Goal: Task Accomplishment & Management: Manage account settings

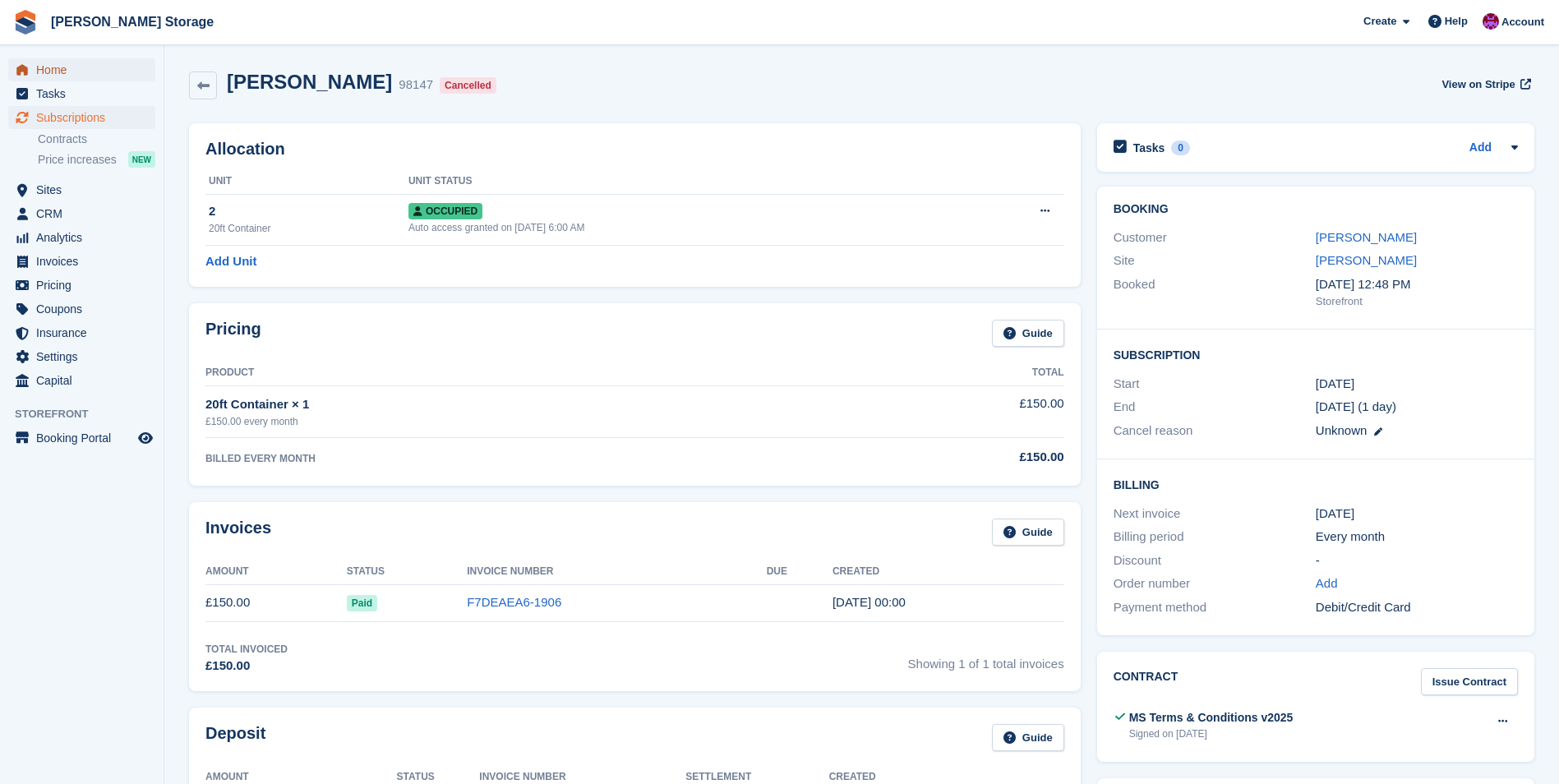
click at [54, 68] on span "Home" at bounding box center [86, 70] width 99 height 23
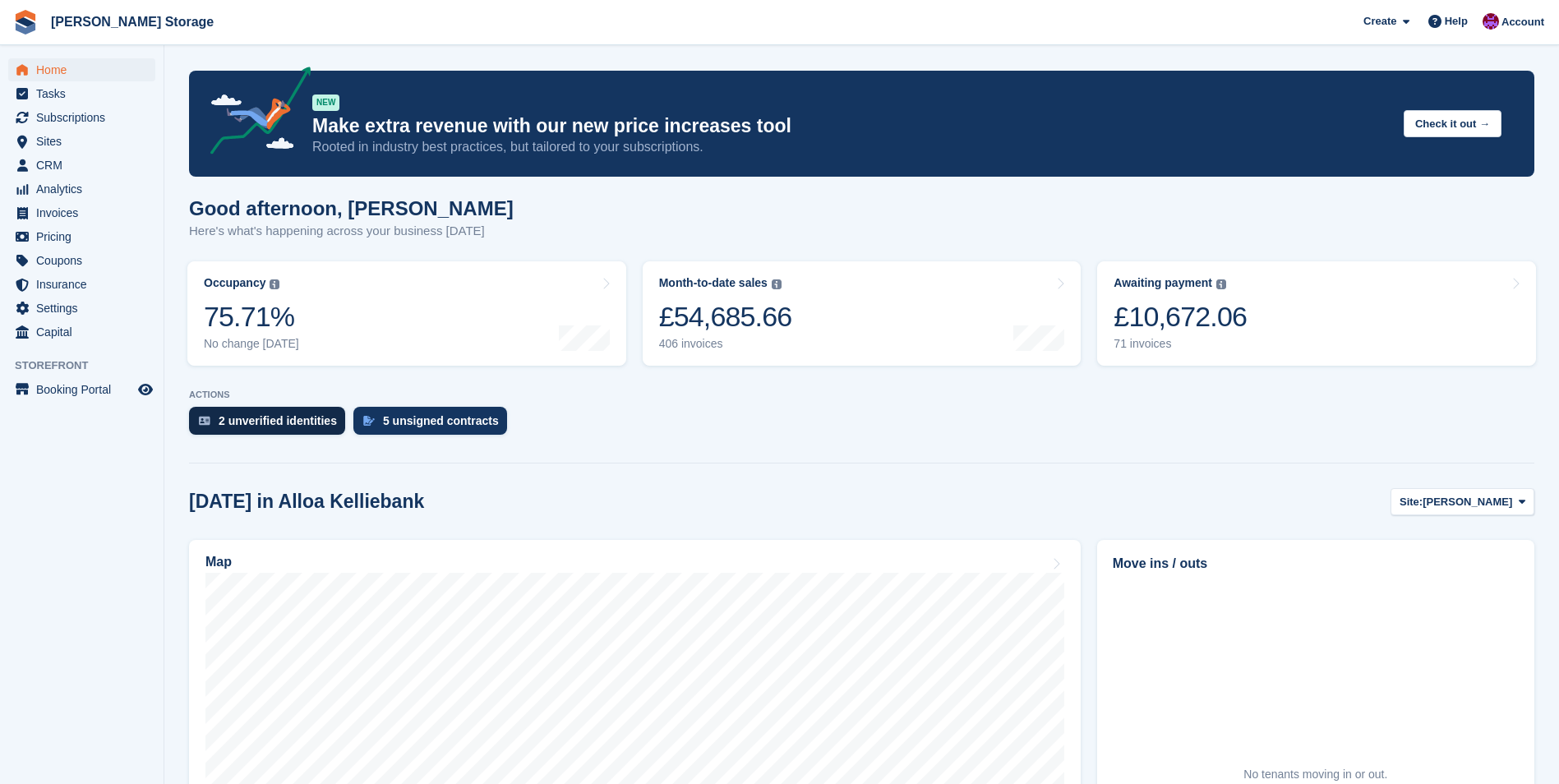
click at [277, 420] on div "2 unverified identities" at bounding box center [277, 420] width 118 height 13
click at [443, 411] on div "5 unsigned contracts" at bounding box center [430, 420] width 154 height 28
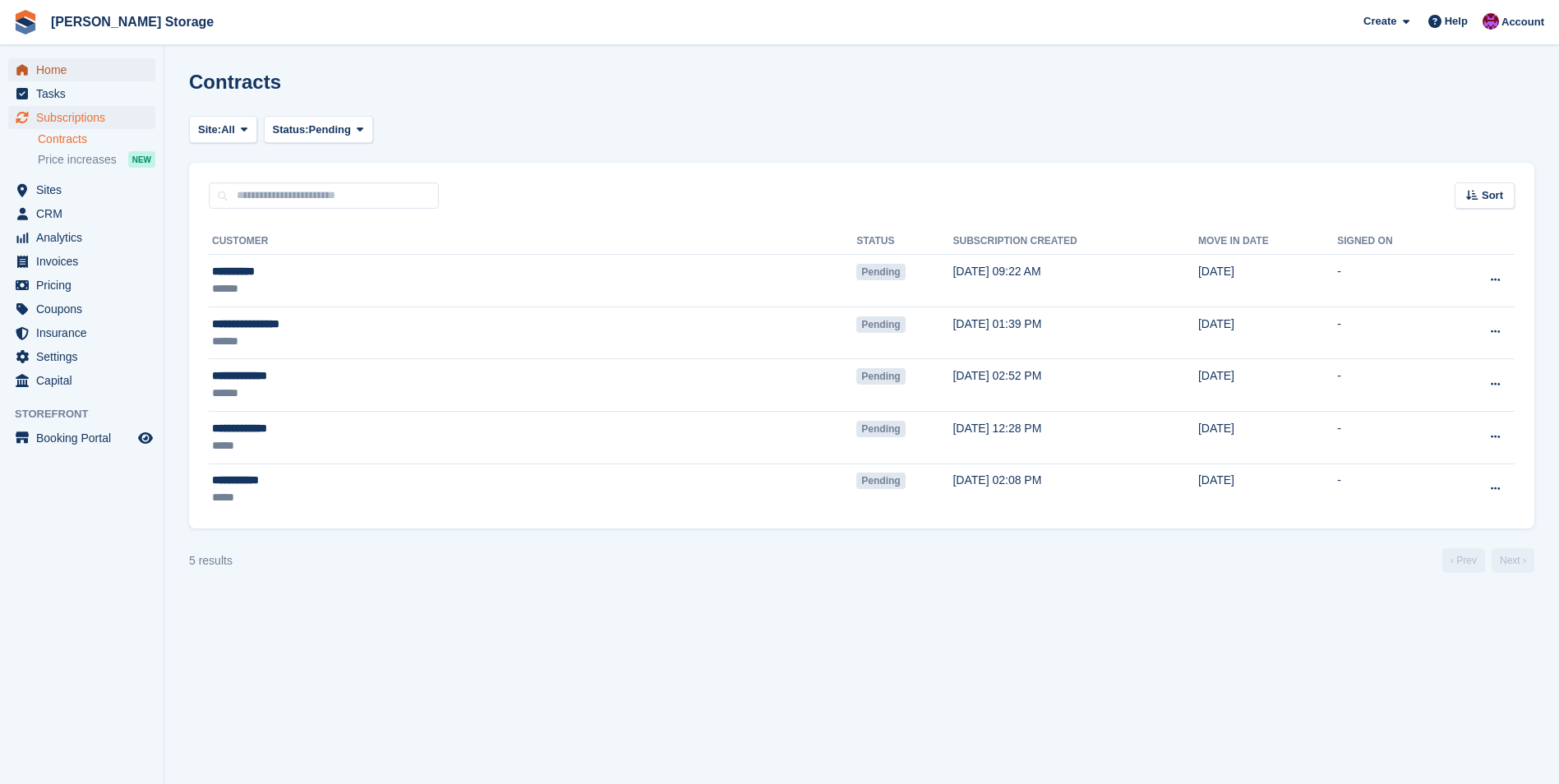
click at [76, 66] on span "Home" at bounding box center [86, 70] width 99 height 23
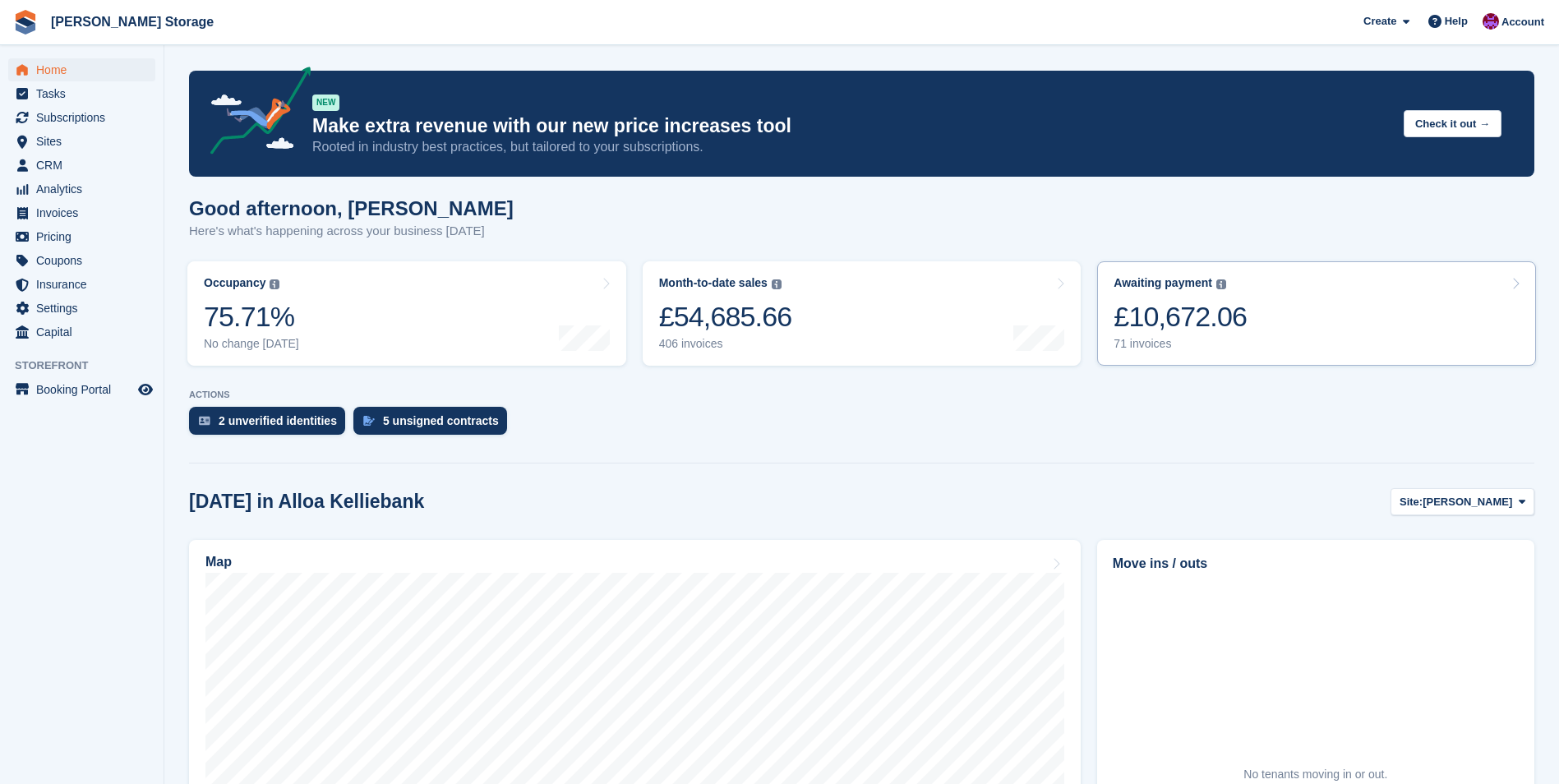
click at [1268, 344] on link "Awaiting payment The total outstanding balance on all open invoices. £10,672.06…" at bounding box center [1316, 313] width 438 height 104
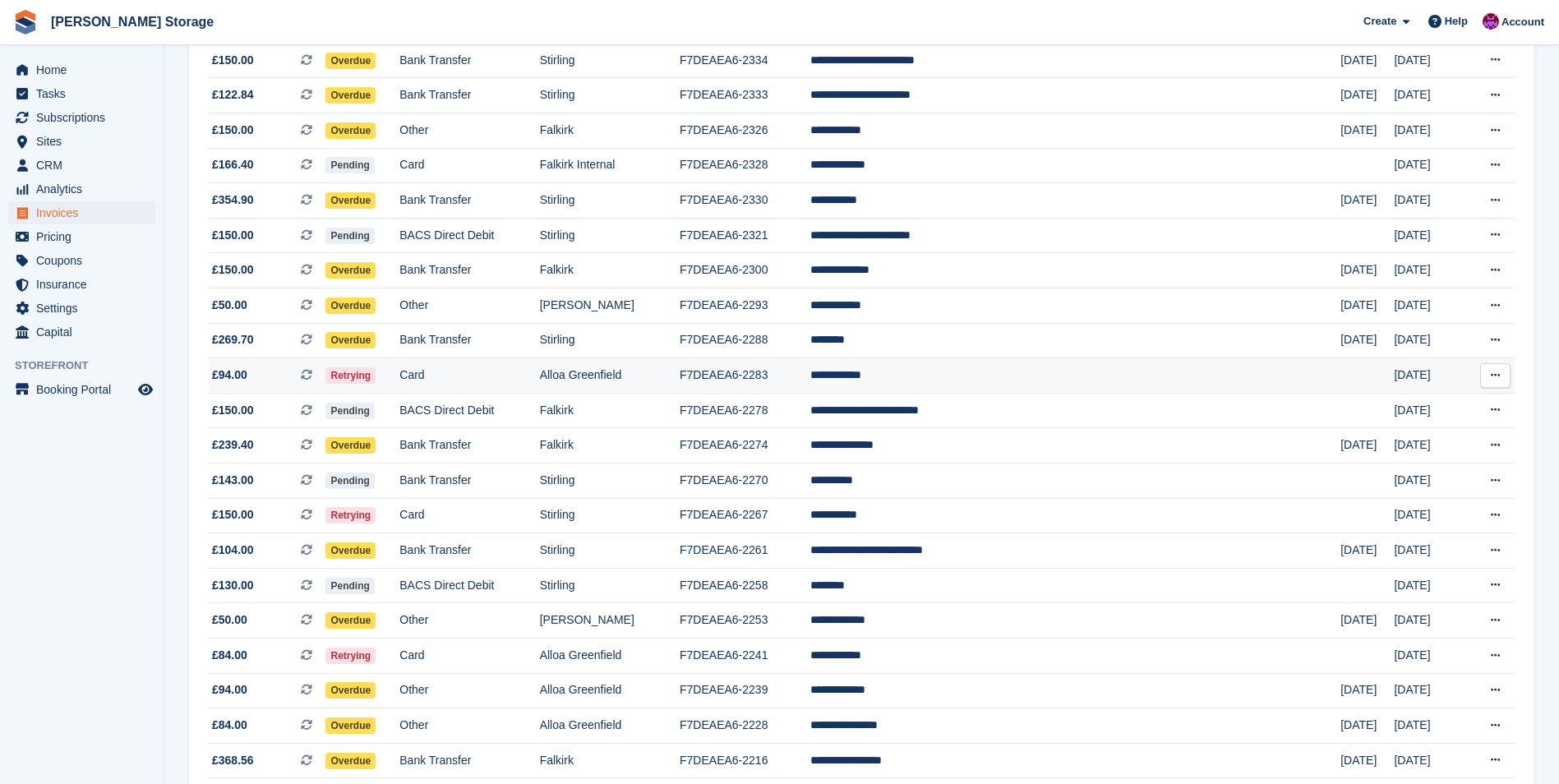
scroll to position [329, 0]
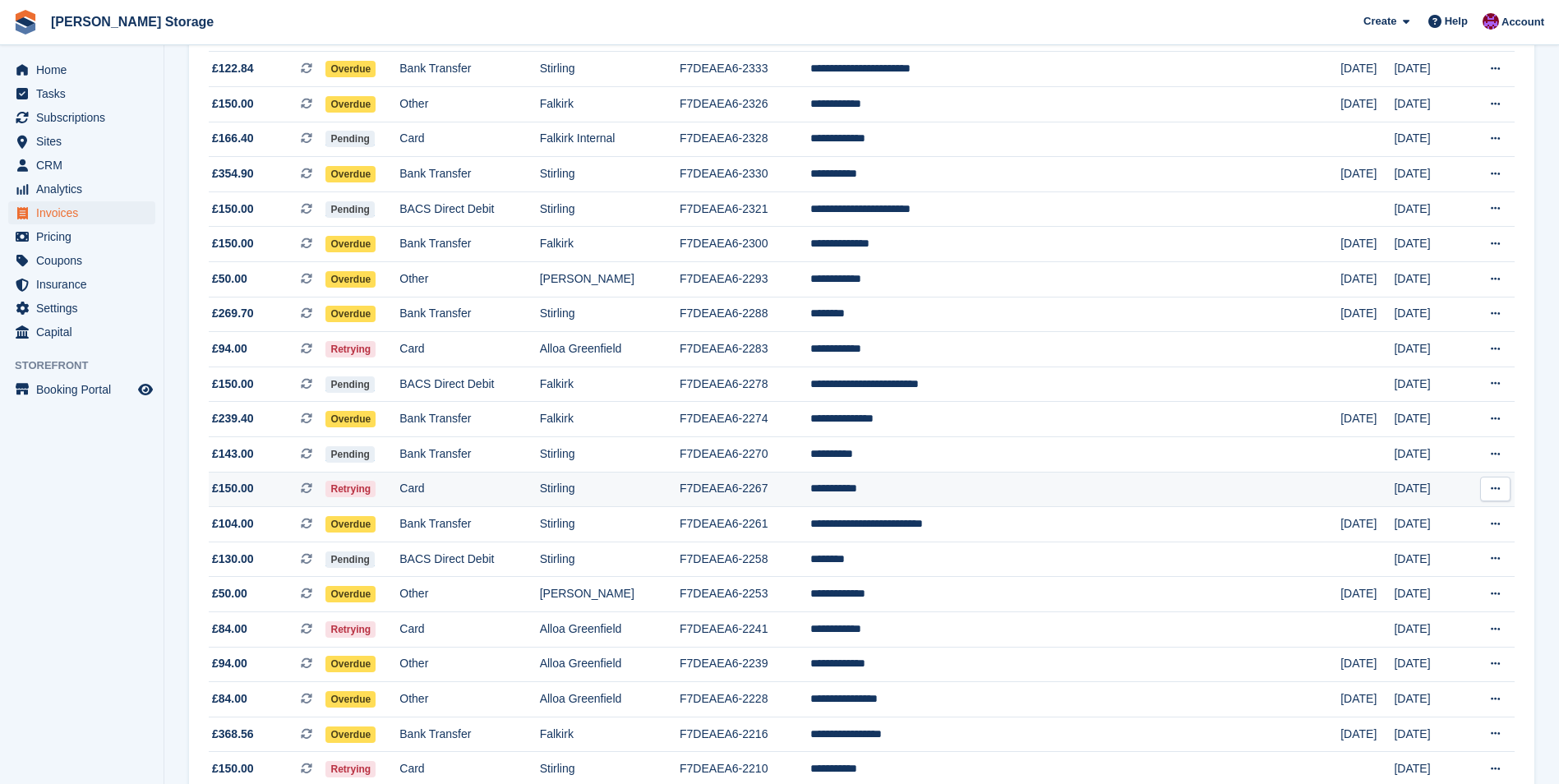
click at [963, 485] on td "**********" at bounding box center [1076, 489] width 530 height 36
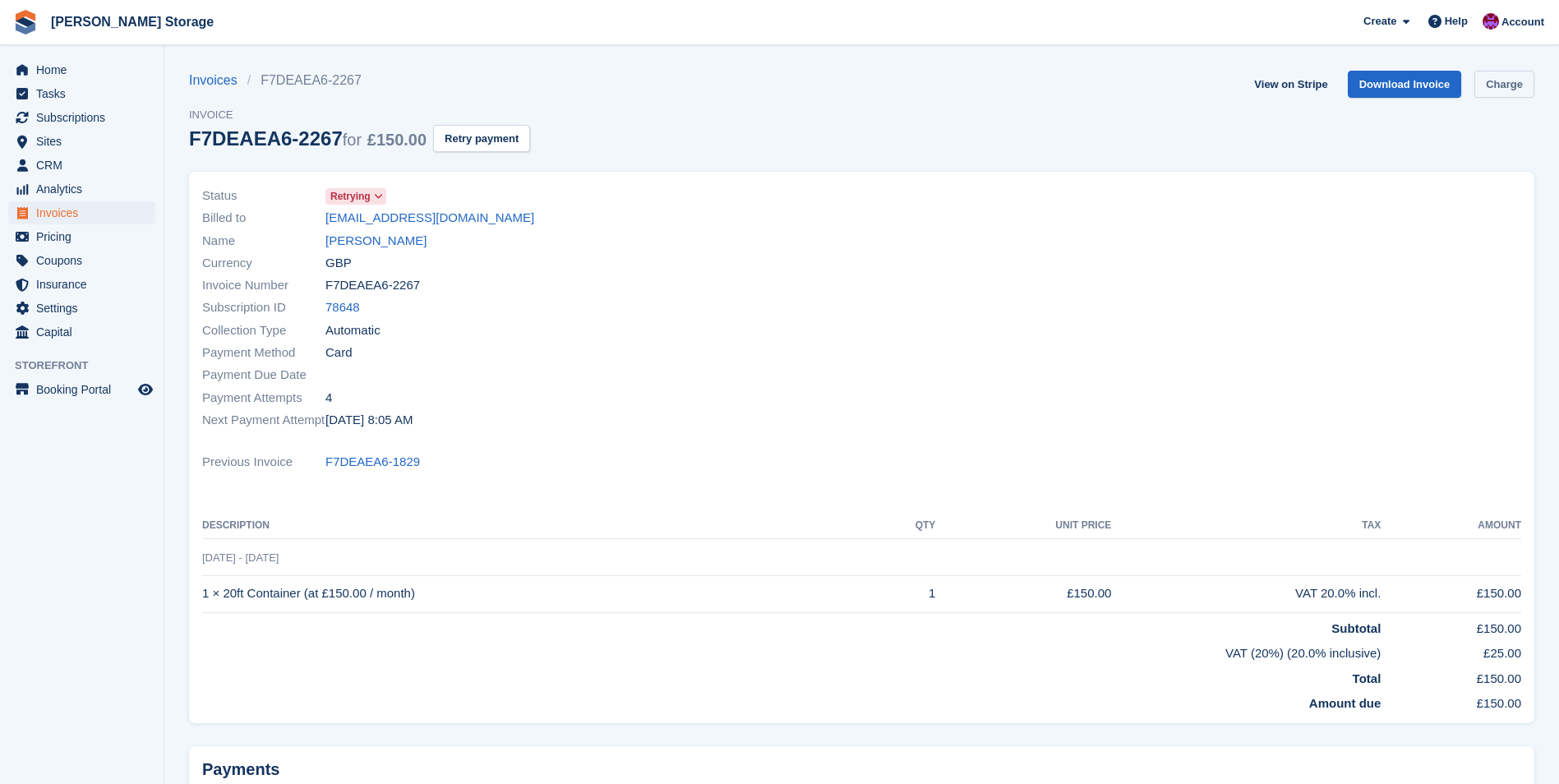
click at [1512, 82] on link "Charge" at bounding box center [1504, 84] width 60 height 27
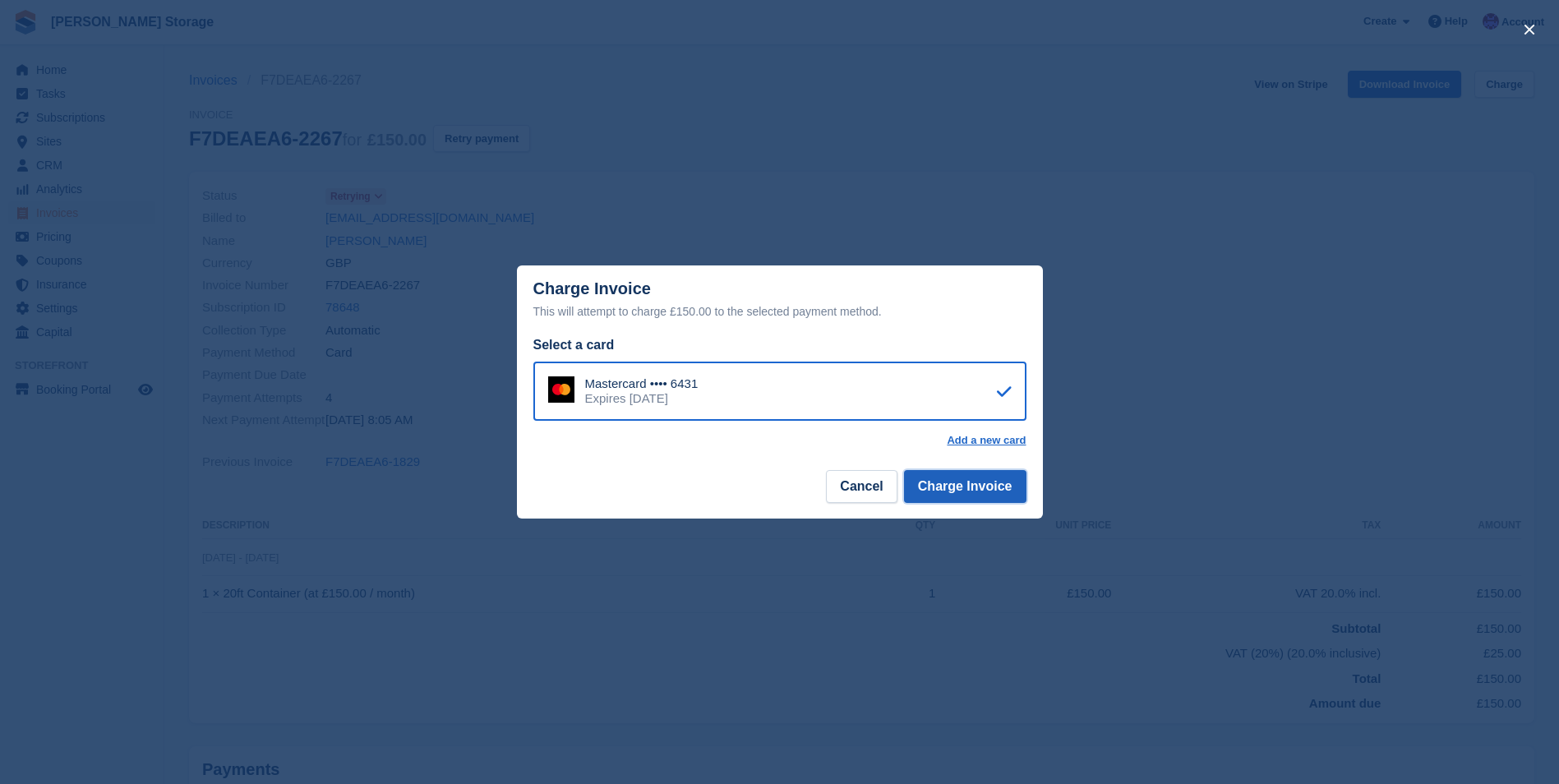
click at [963, 494] on button "Charge Invoice" at bounding box center [965, 486] width 122 height 33
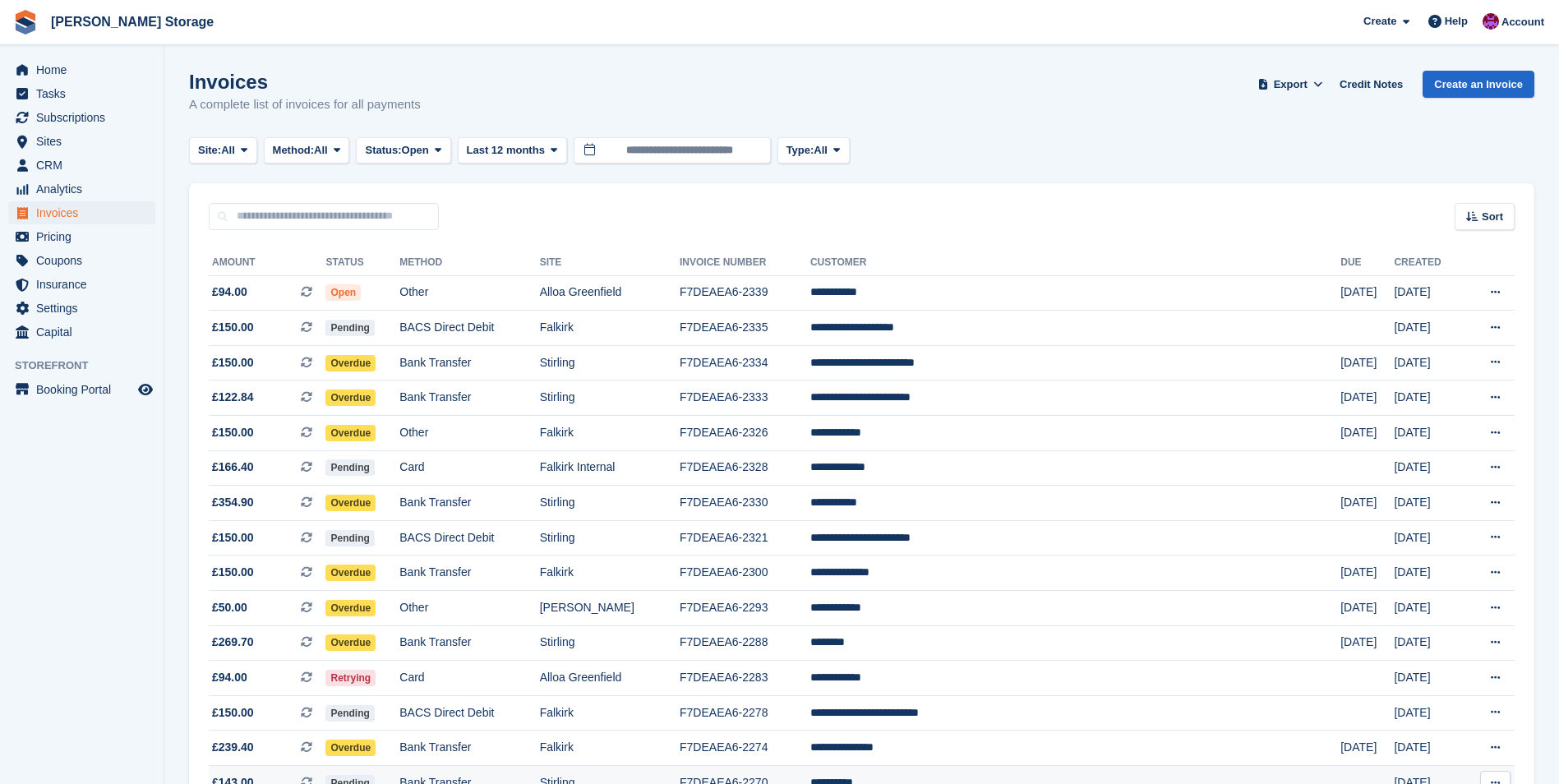
scroll to position [329, 0]
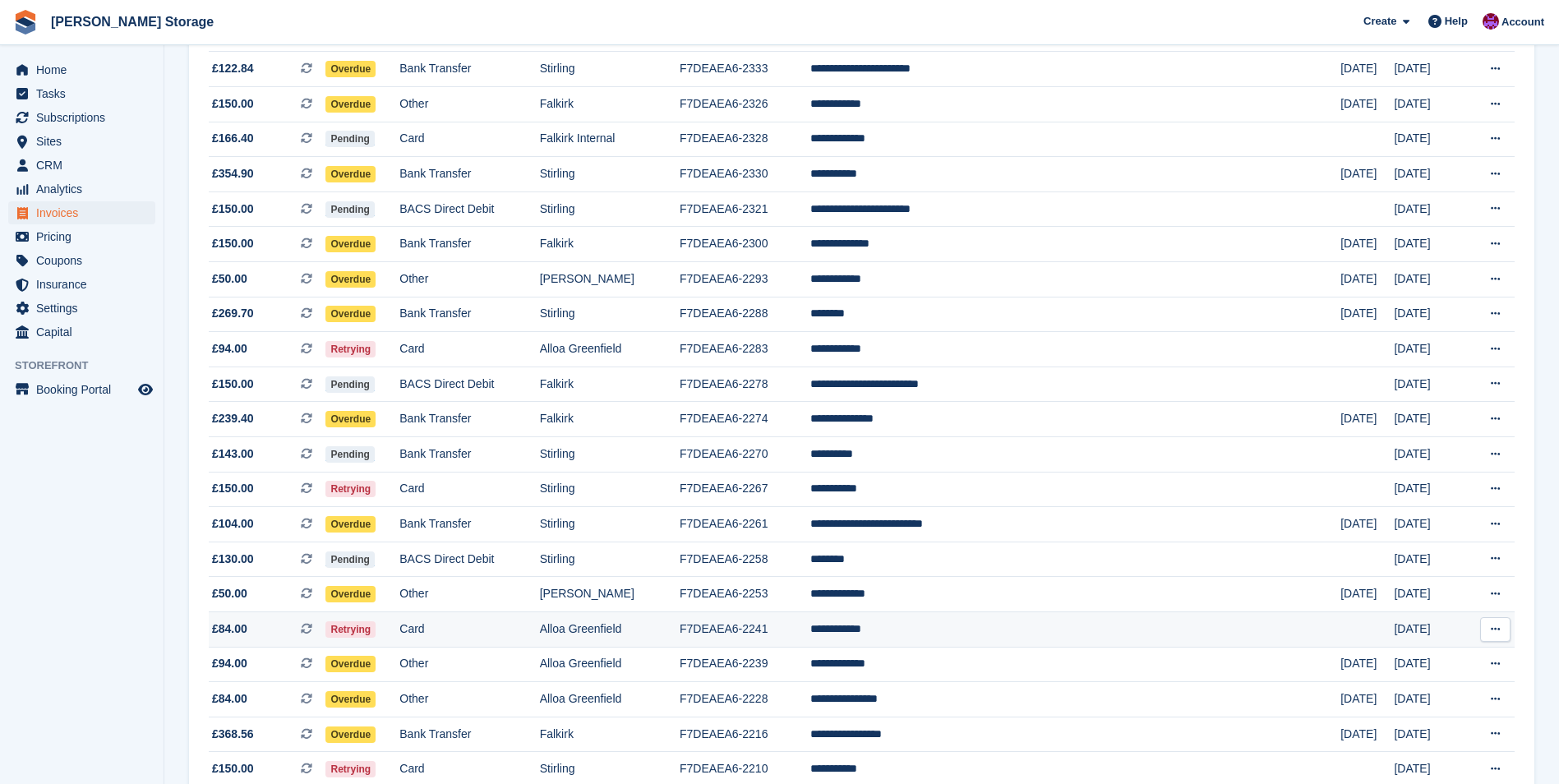
click at [811, 629] on td "F7DEAEA6-2241" at bounding box center [745, 629] width 131 height 36
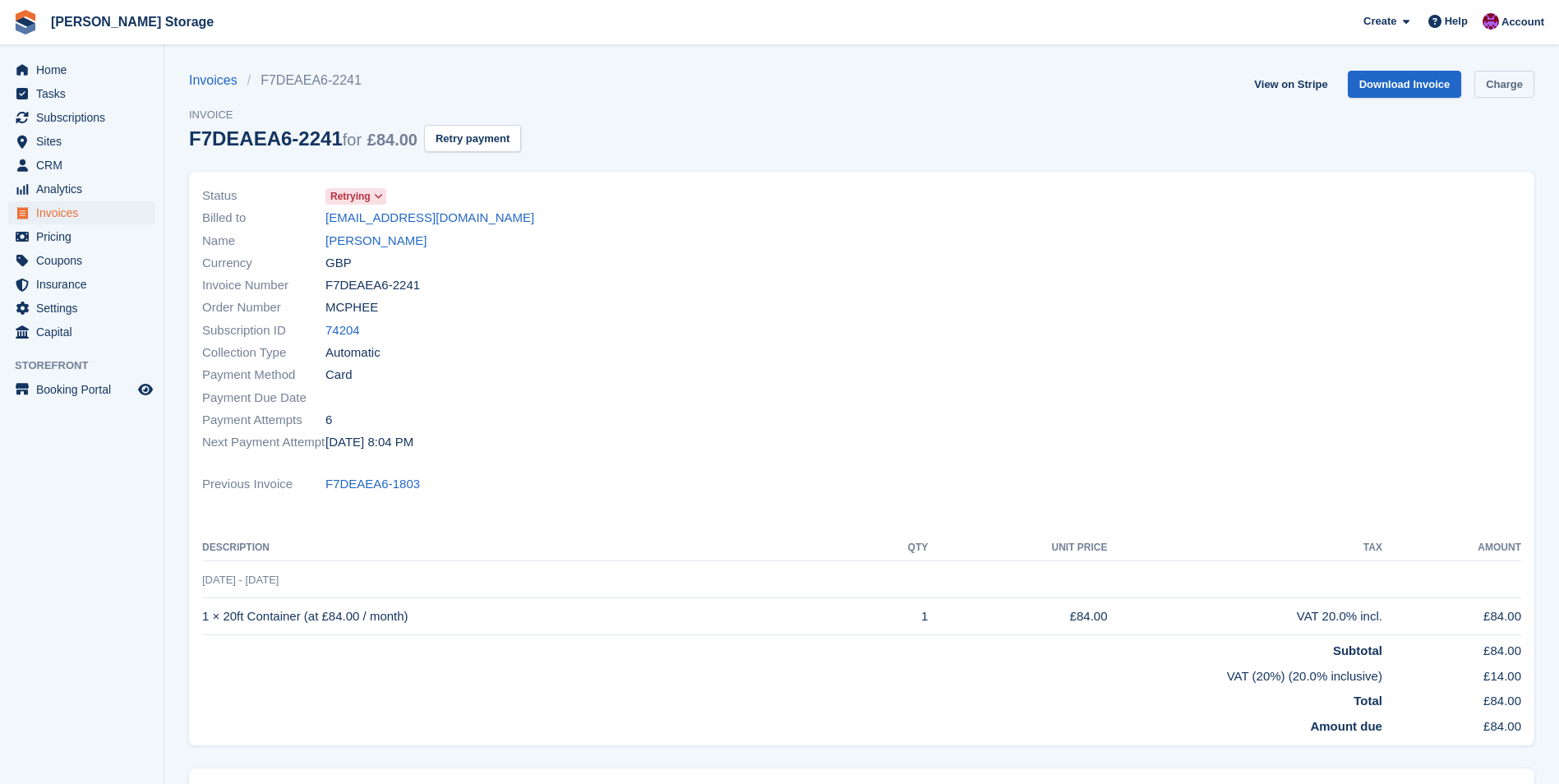
click at [1493, 83] on link "Charge" at bounding box center [1504, 84] width 60 height 27
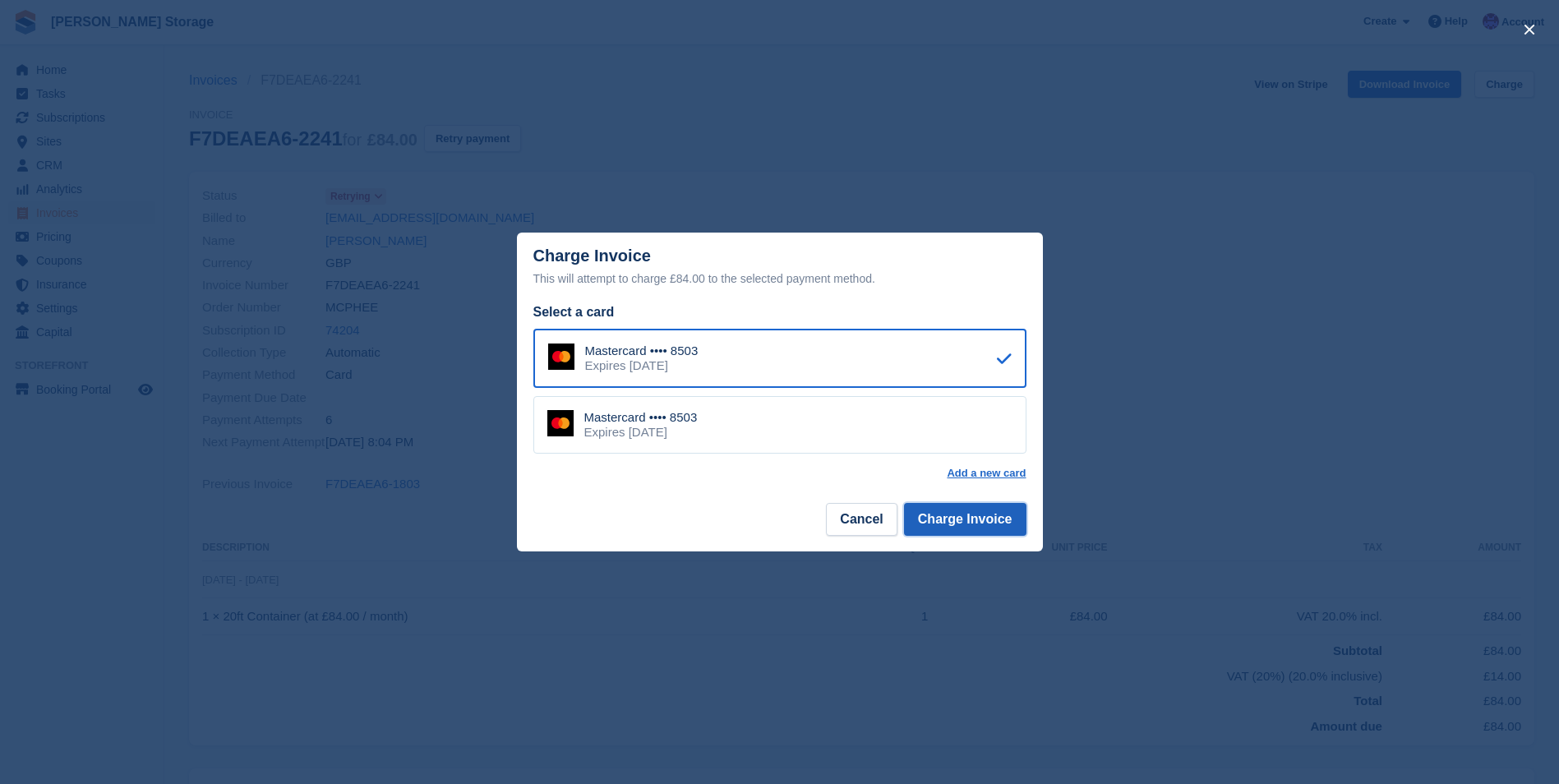
click at [980, 527] on button "Charge Invoice" at bounding box center [965, 519] width 122 height 33
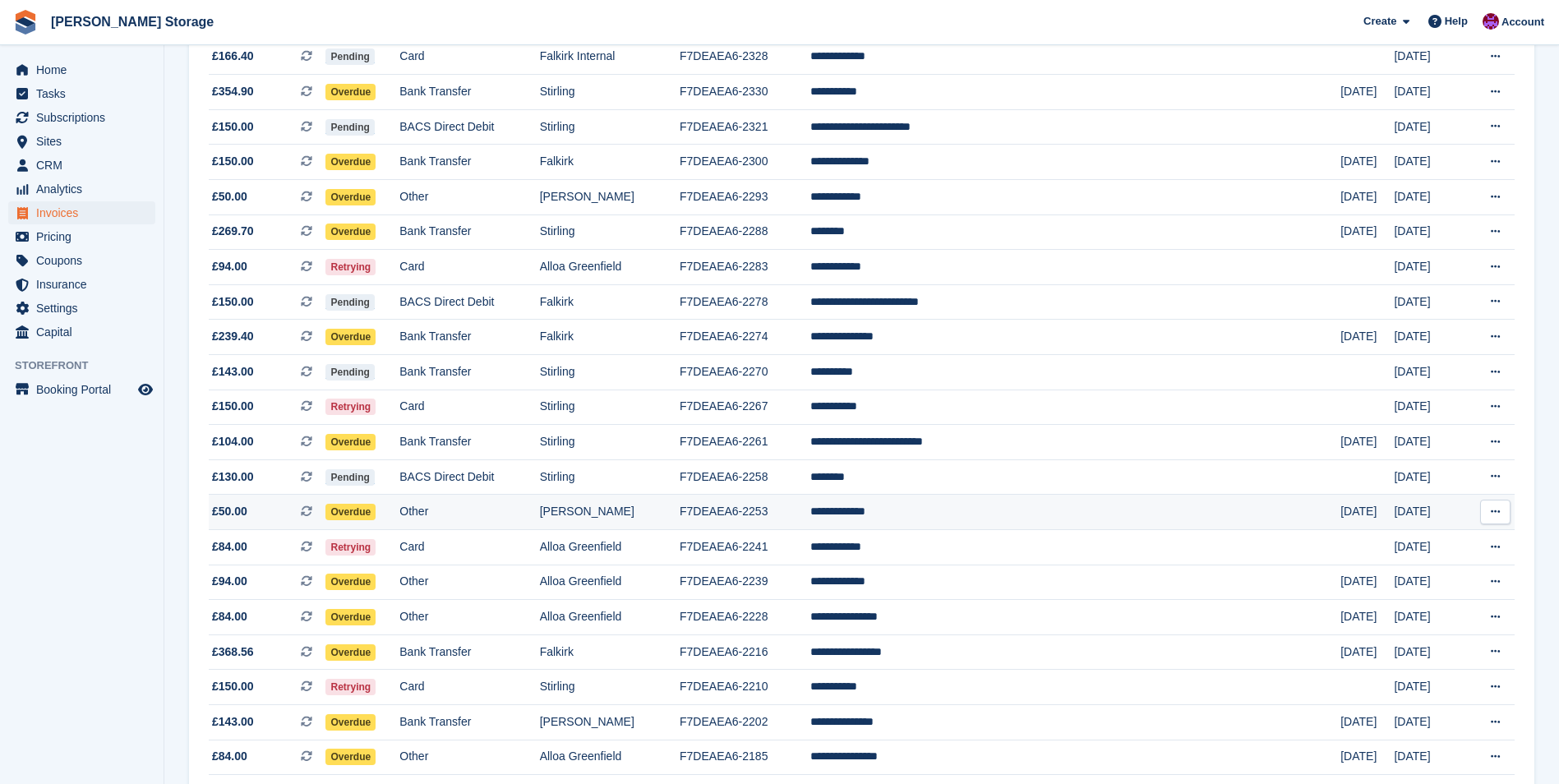
scroll to position [575, 0]
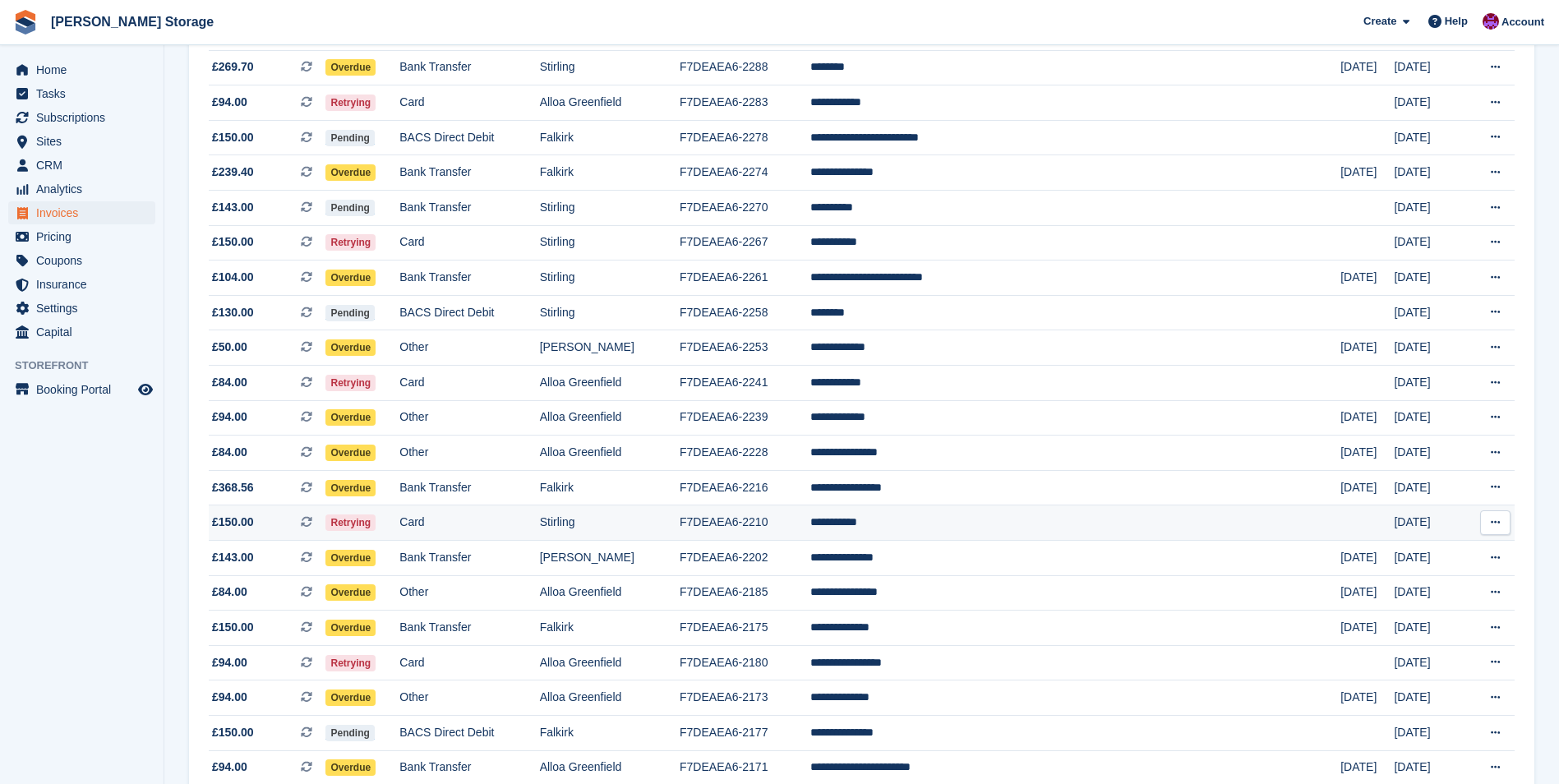
click at [811, 509] on td "F7DEAEA6-2210" at bounding box center [745, 523] width 131 height 36
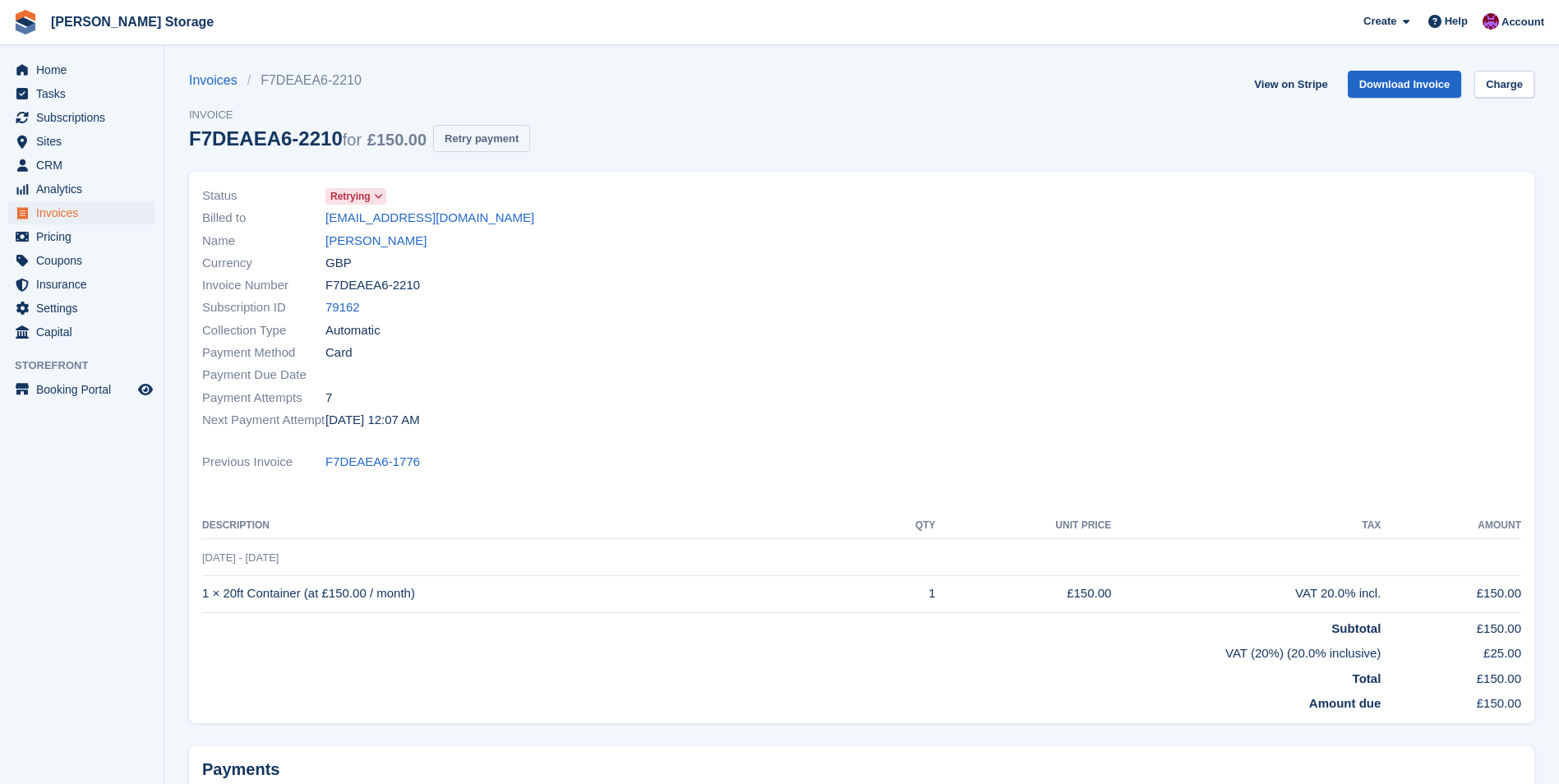
click at [469, 133] on button "Retry payment" at bounding box center [482, 138] width 97 height 27
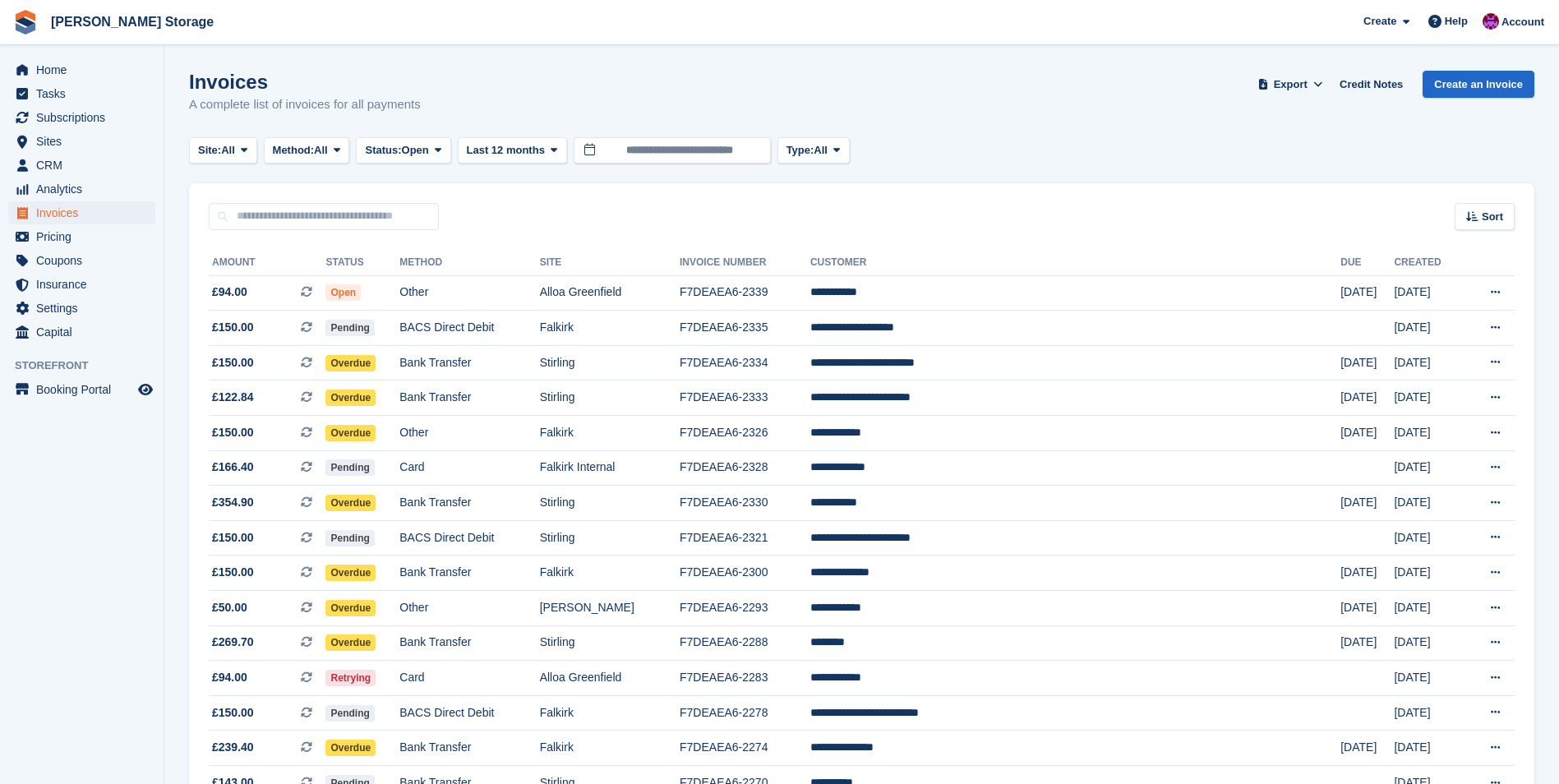
scroll to position [575, 0]
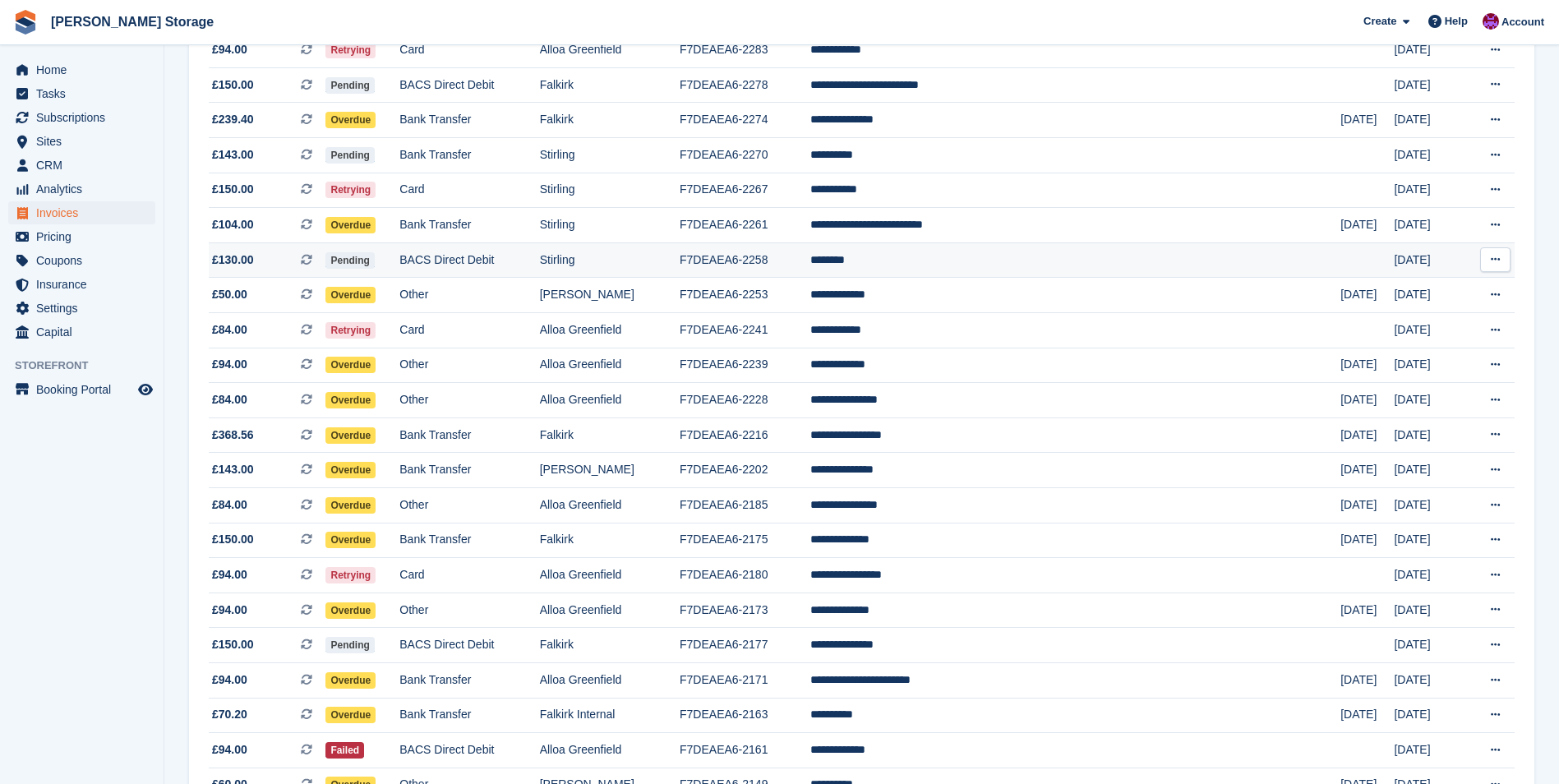
scroll to position [657, 0]
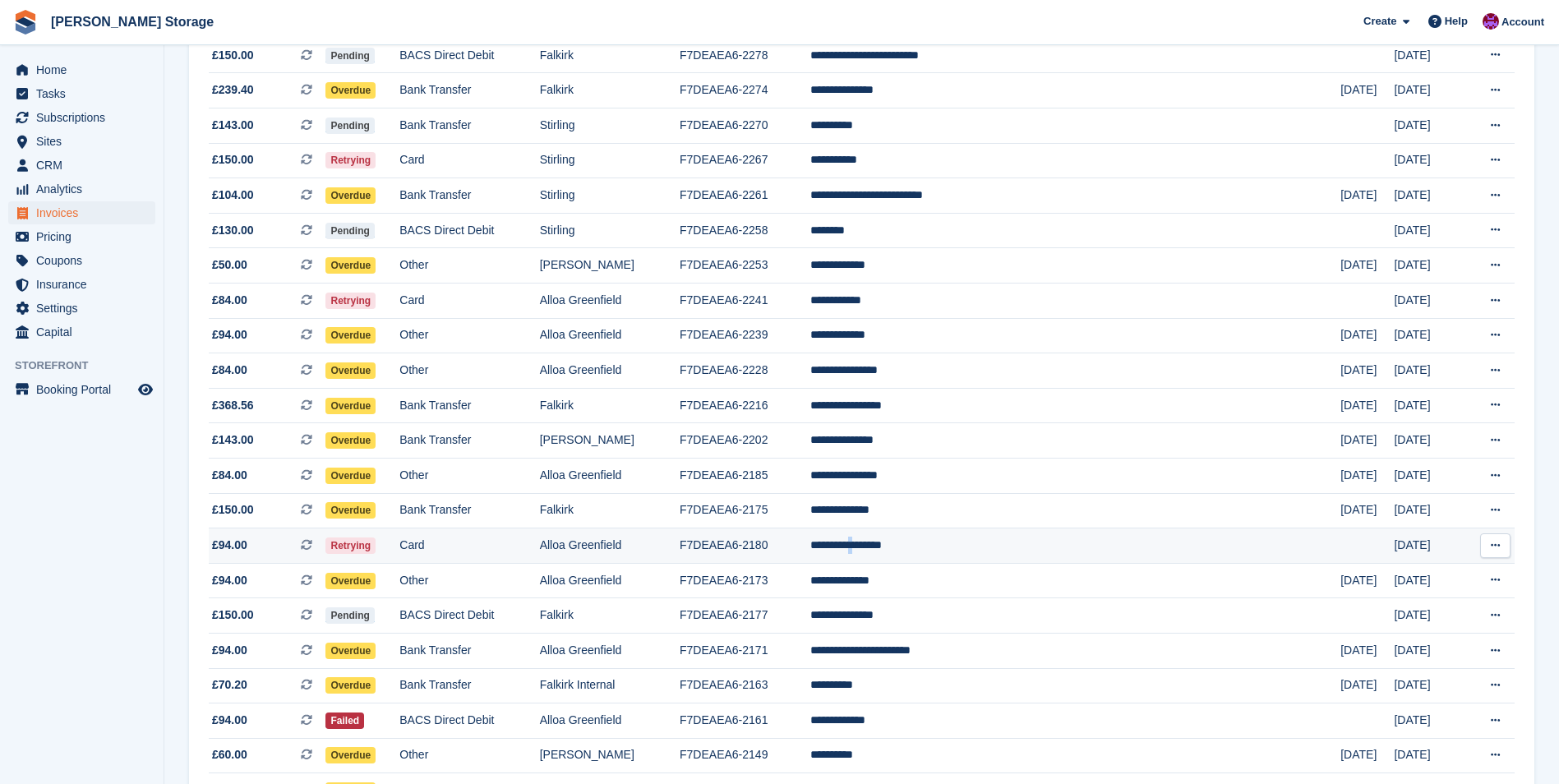
click at [996, 554] on td "**********" at bounding box center [1076, 546] width 530 height 36
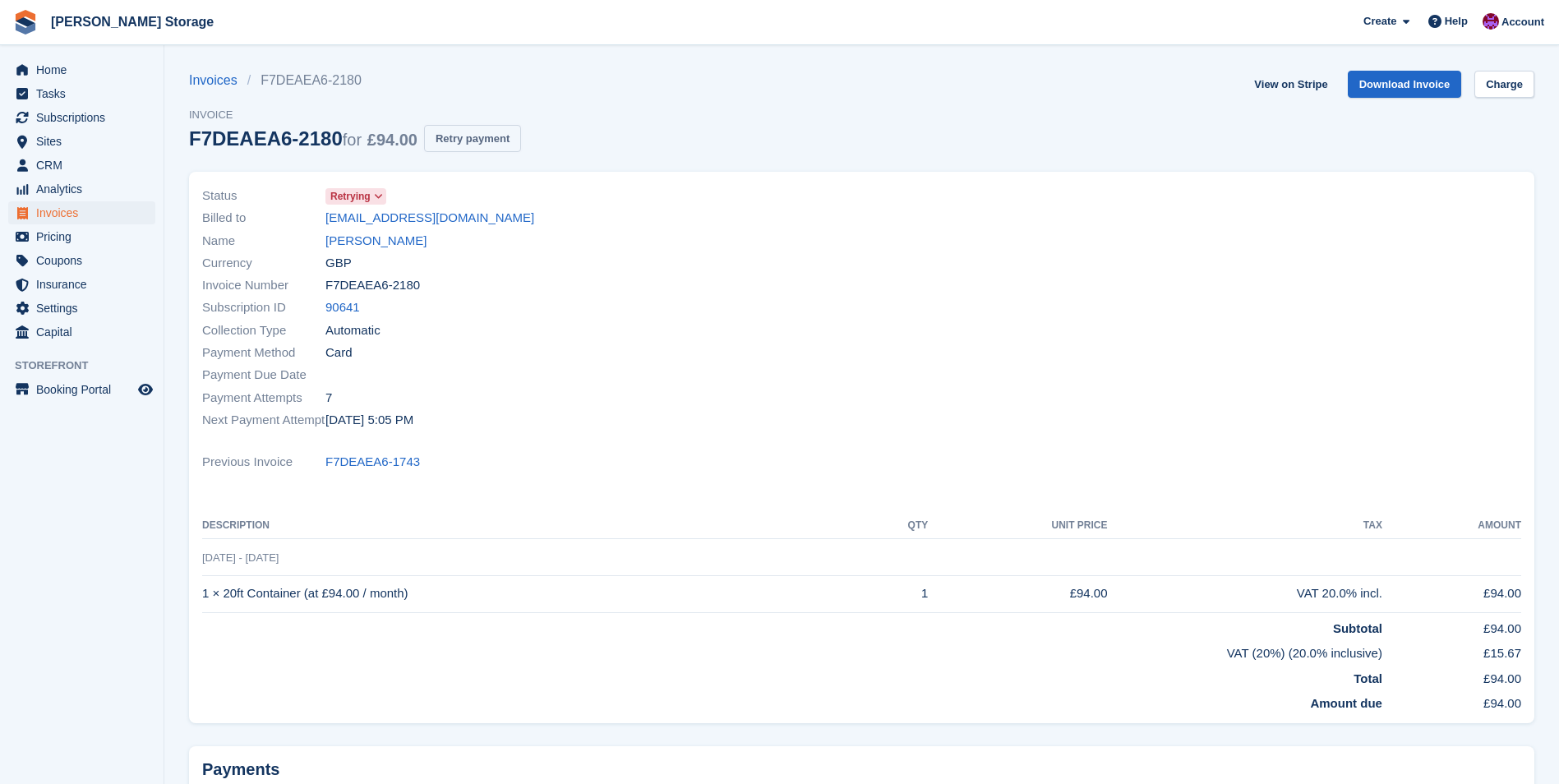
click at [475, 144] on button "Retry payment" at bounding box center [472, 138] width 97 height 27
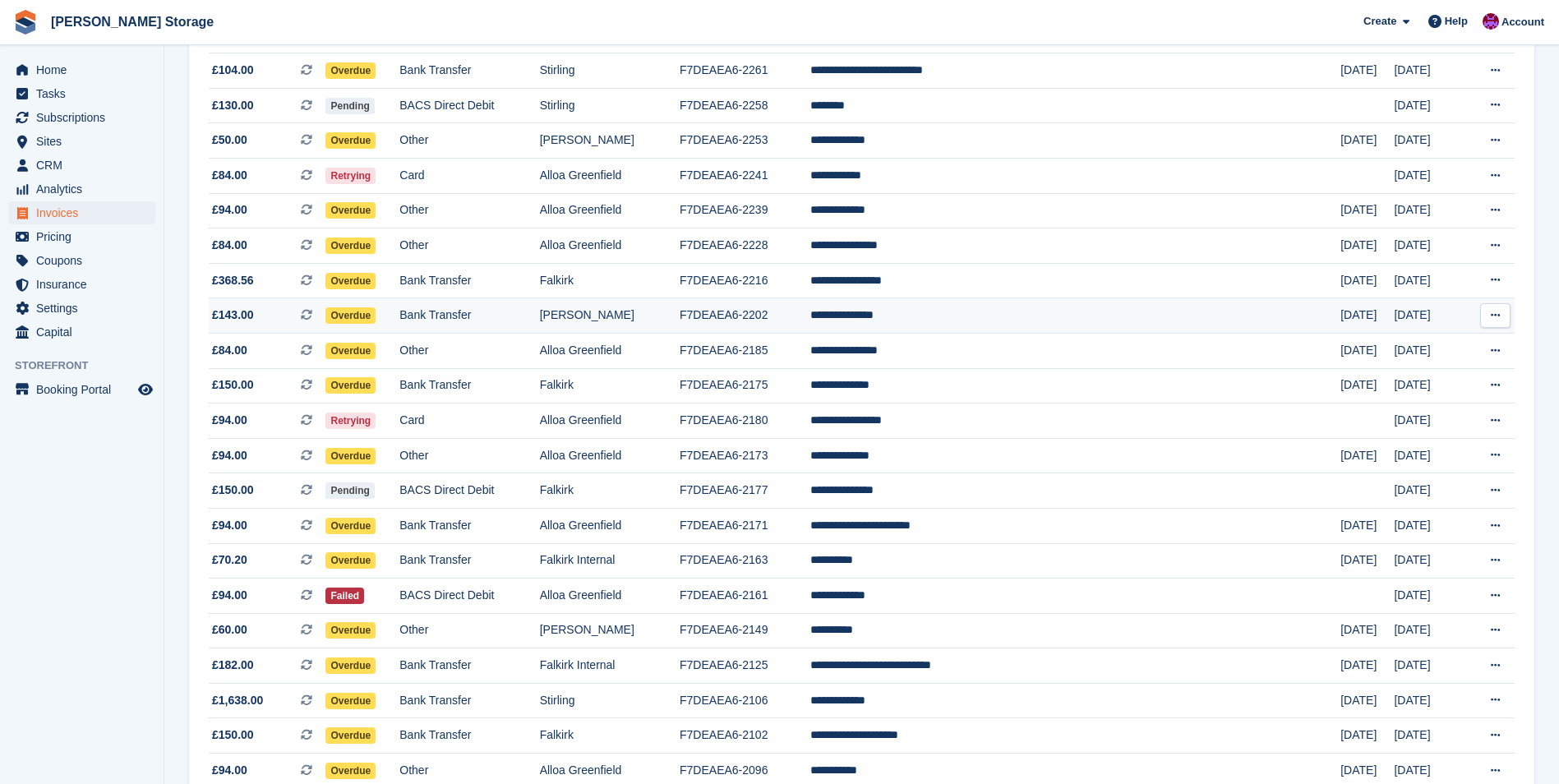
scroll to position [904, 0]
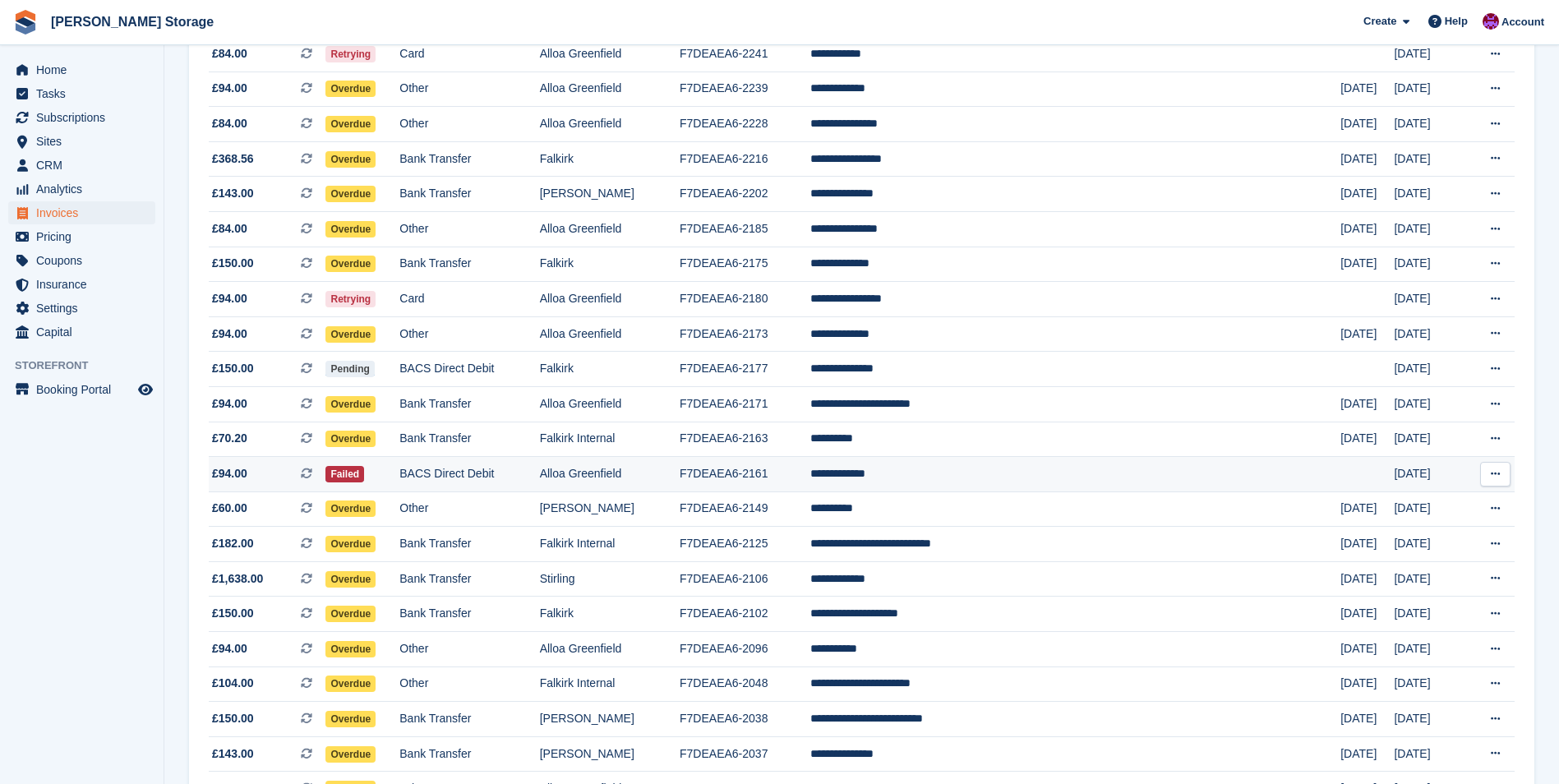
click at [811, 465] on td "F7DEAEA6-2161" at bounding box center [745, 475] width 131 height 36
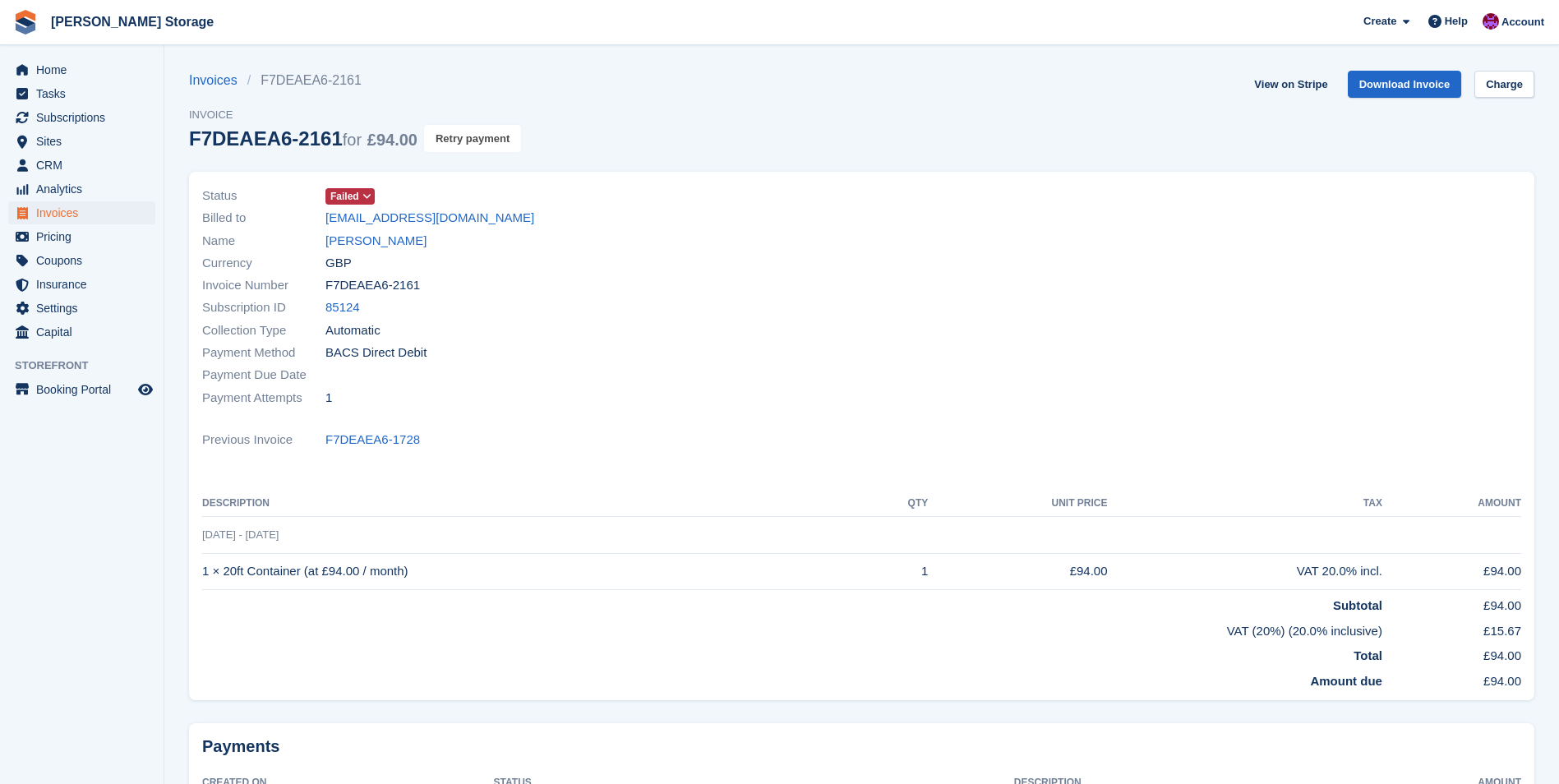
drag, startPoint x: 478, startPoint y: 136, endPoint x: 876, endPoint y: 76, distance: 402.5
click at [478, 136] on button "Retry payment" at bounding box center [472, 138] width 97 height 27
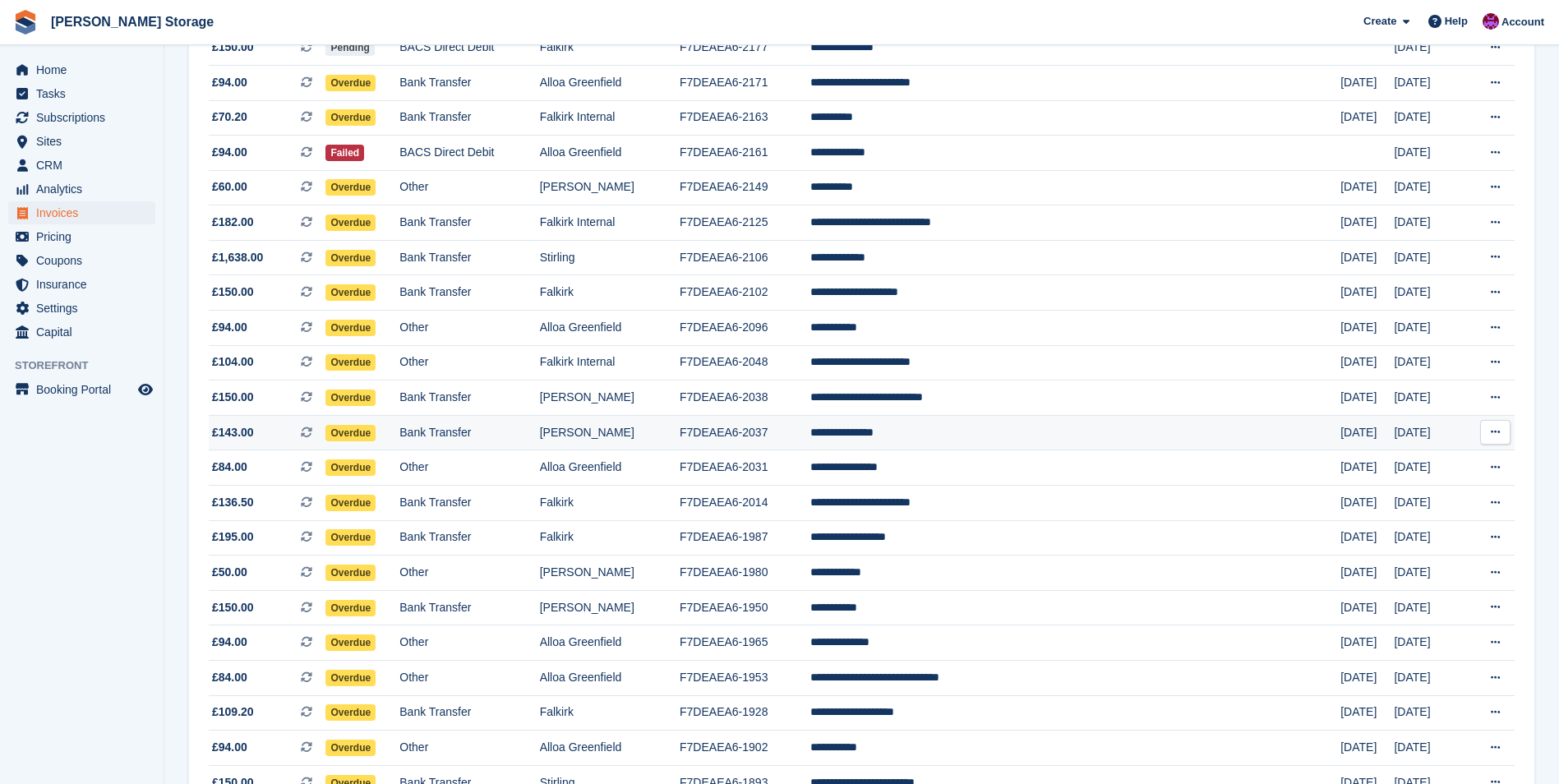
scroll to position [1323, 0]
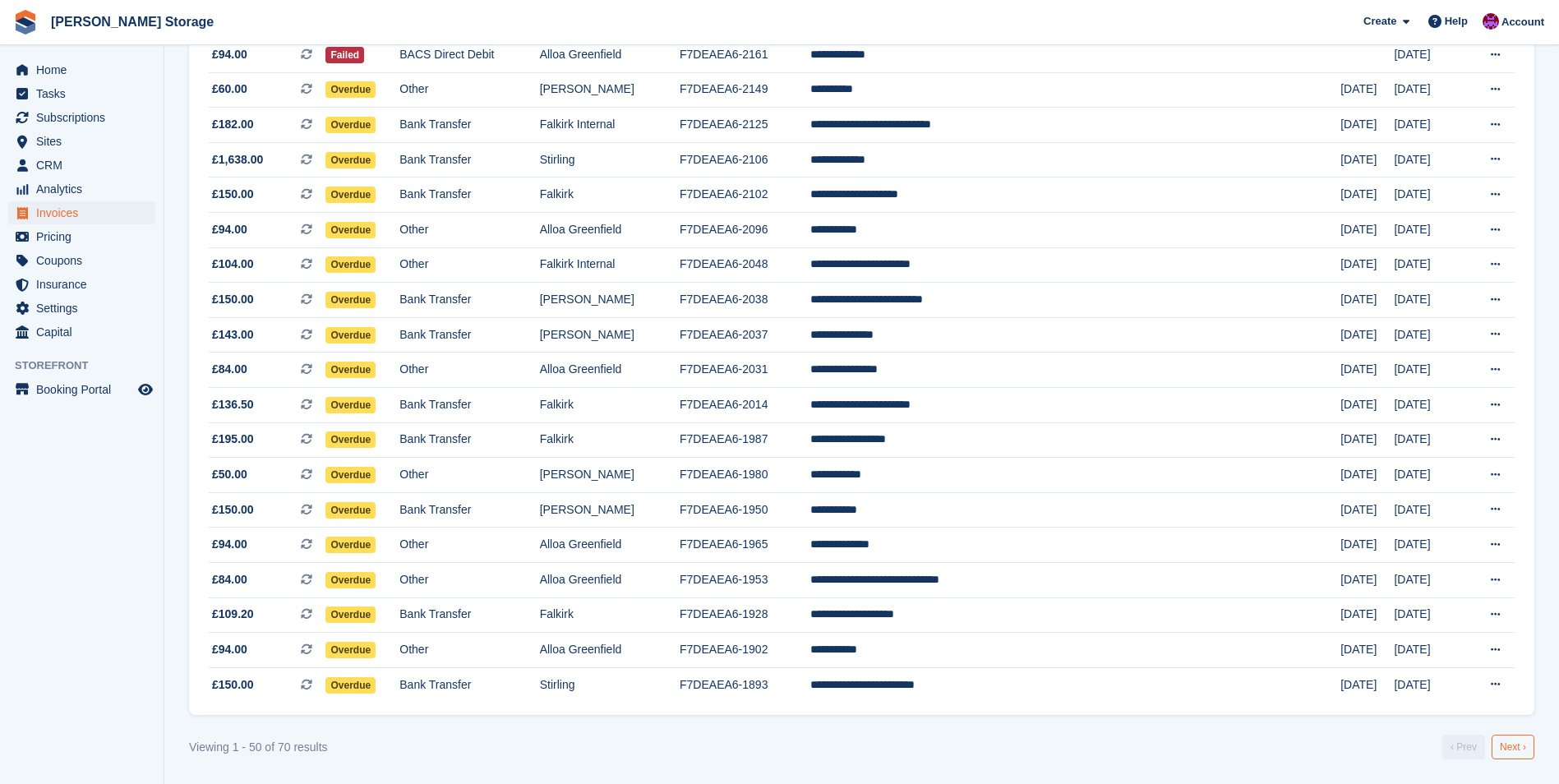
click at [1512, 749] on link "Next ›" at bounding box center [1512, 747] width 42 height 25
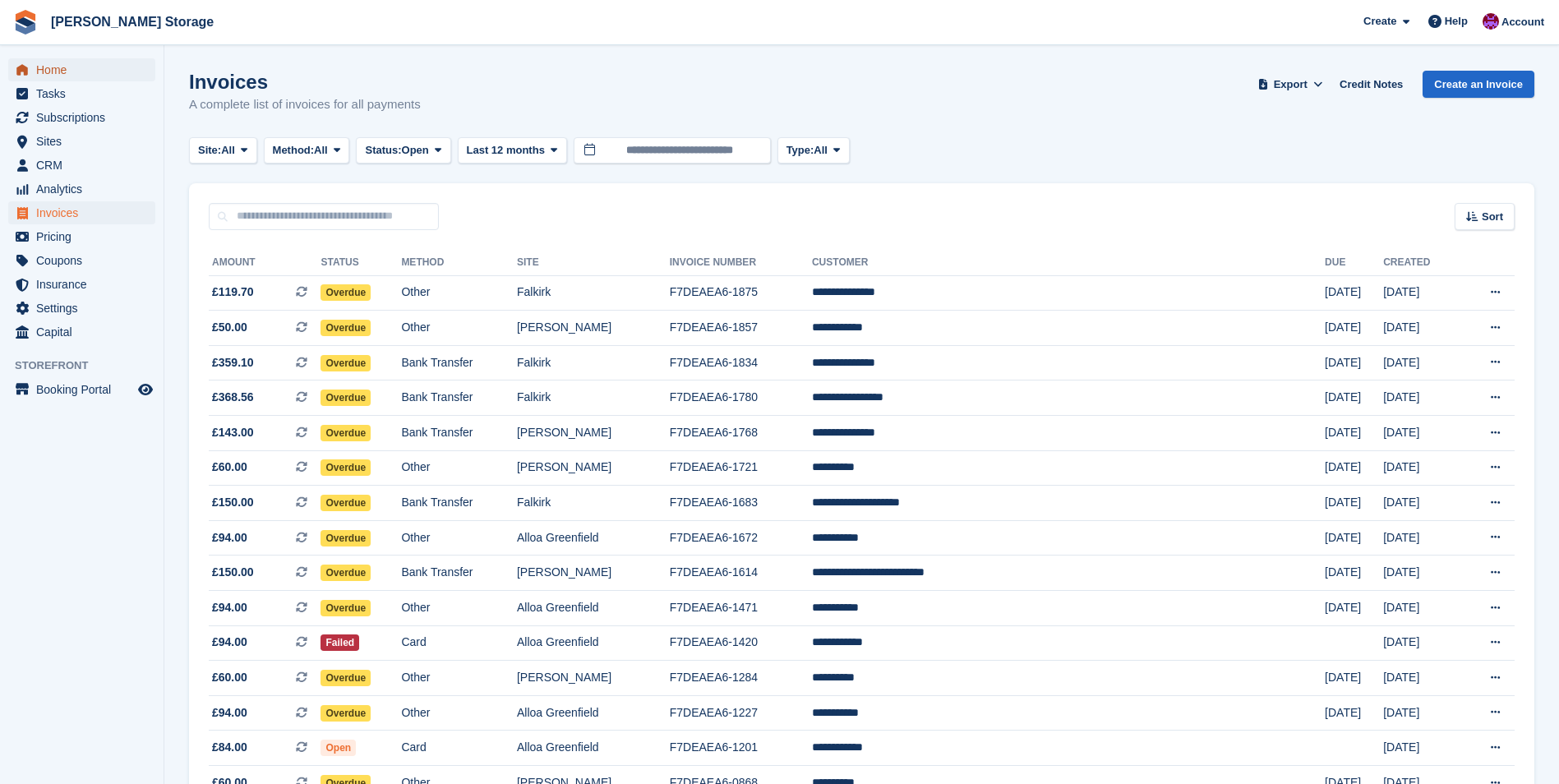
click at [48, 67] on span "Home" at bounding box center [86, 70] width 99 height 23
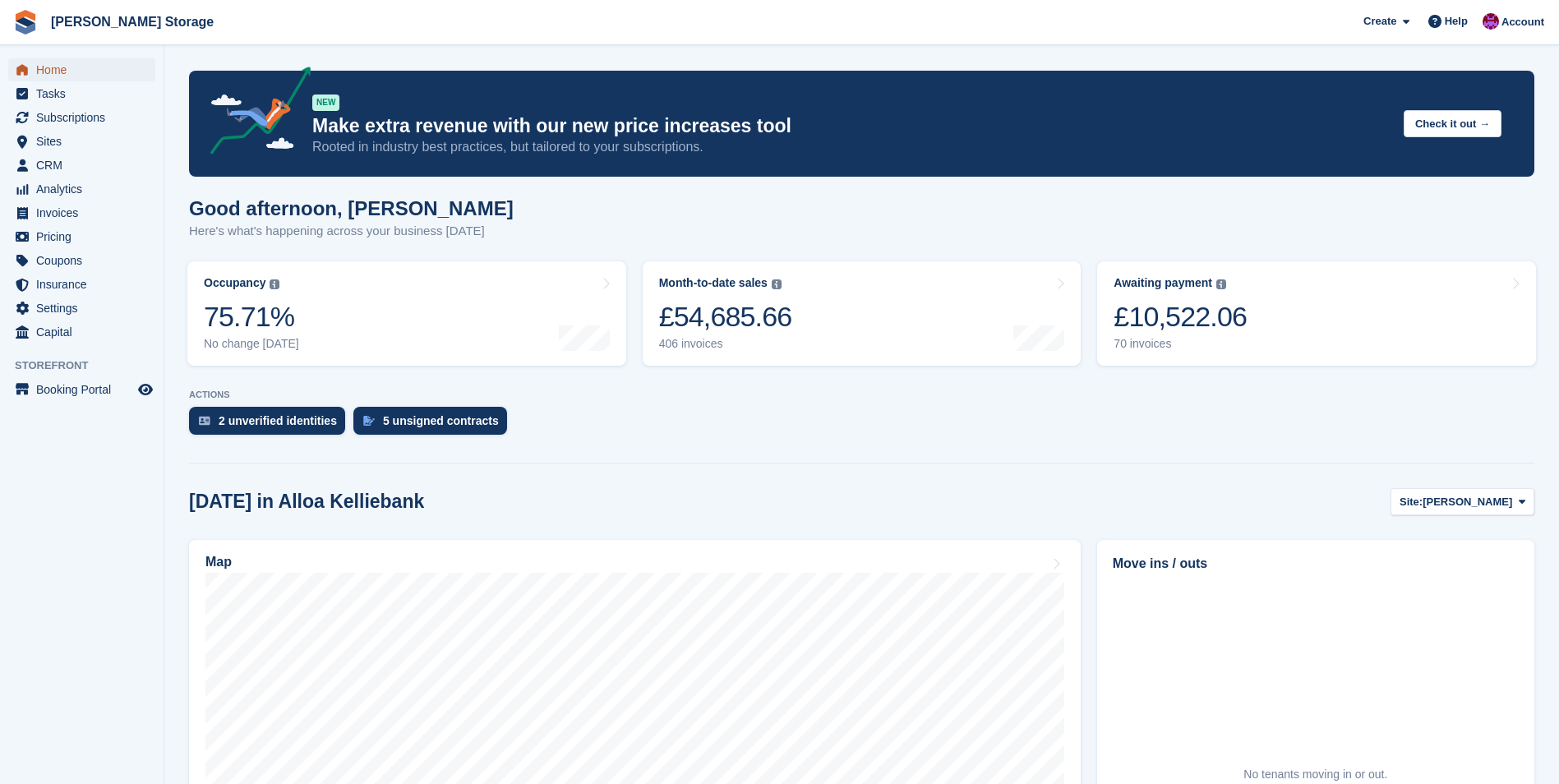
click at [48, 68] on span "Home" at bounding box center [86, 70] width 99 height 23
